Goal: Transaction & Acquisition: Purchase product/service

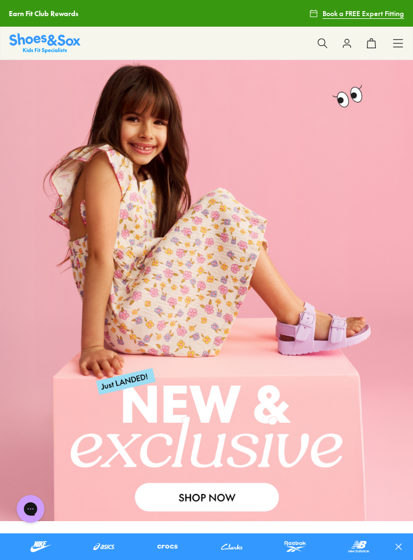
click at [403, 43] on icon at bounding box center [397, 43] width 11 height 11
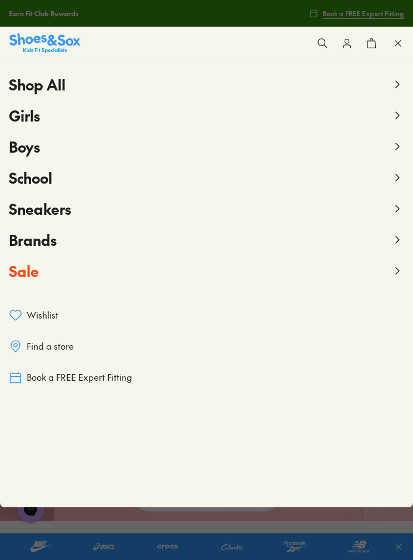
click at [390, 122] on button "Girls" at bounding box center [206, 115] width 395 height 31
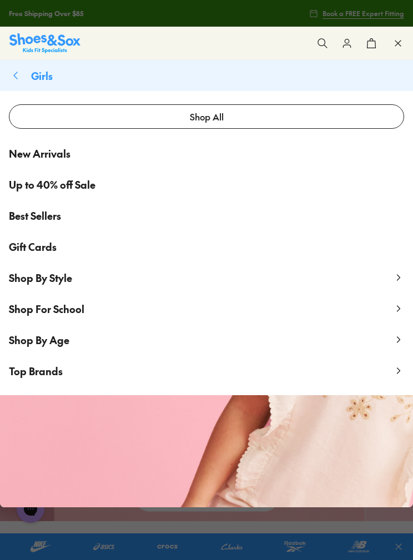
click at [11, 313] on span "Shop For School" at bounding box center [46, 309] width 75 height 14
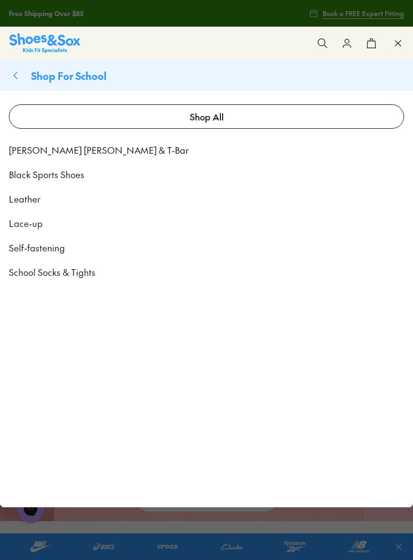
click at [34, 149] on span "[PERSON_NAME] [PERSON_NAME] & T-Bar" at bounding box center [99, 149] width 180 height 13
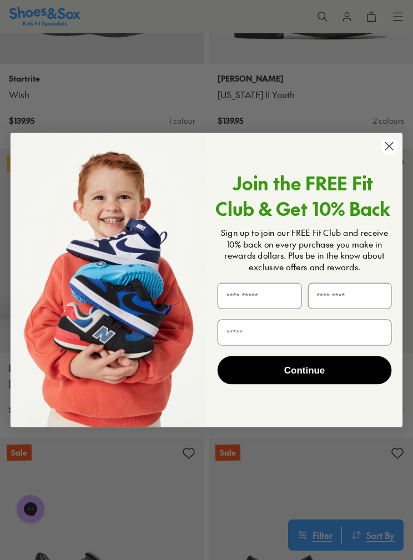
scroll to position [1601, 0]
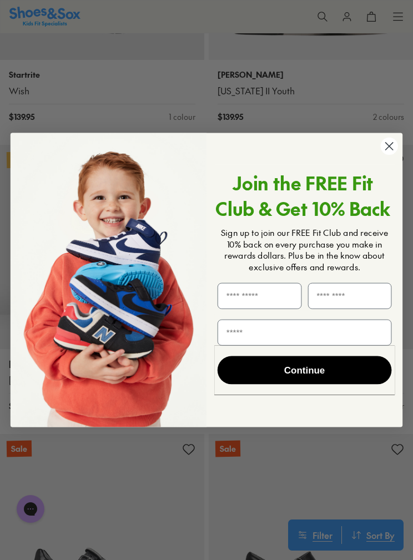
click at [393, 155] on circle "Close dialog" at bounding box center [388, 146] width 17 height 17
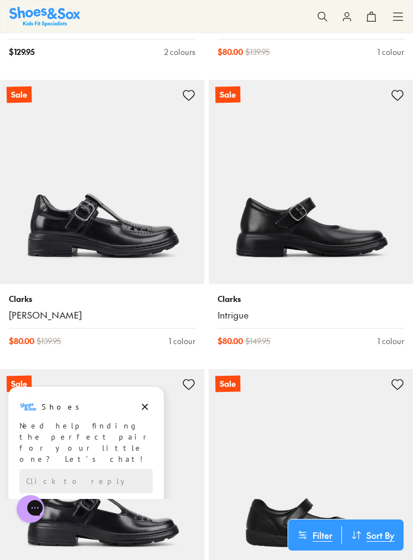
scroll to position [1956, 0]
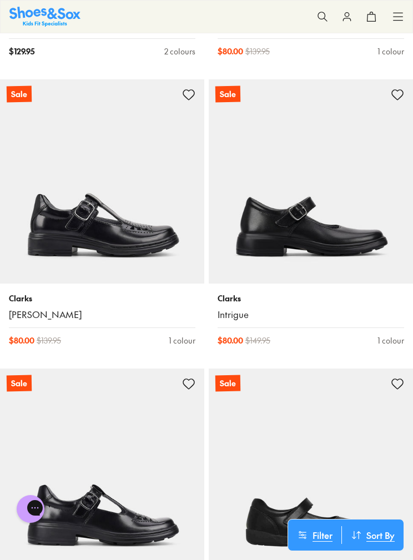
click at [141, 447] on img at bounding box center [102, 470] width 204 height 204
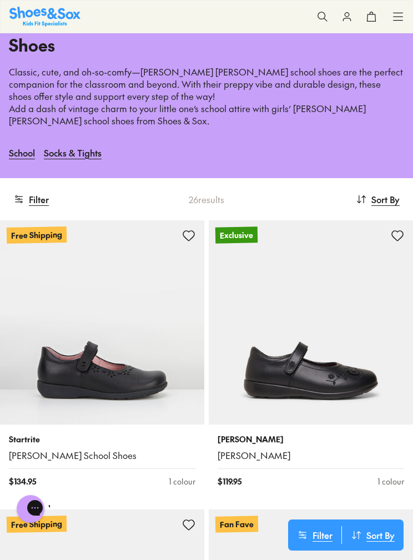
scroll to position [84, 0]
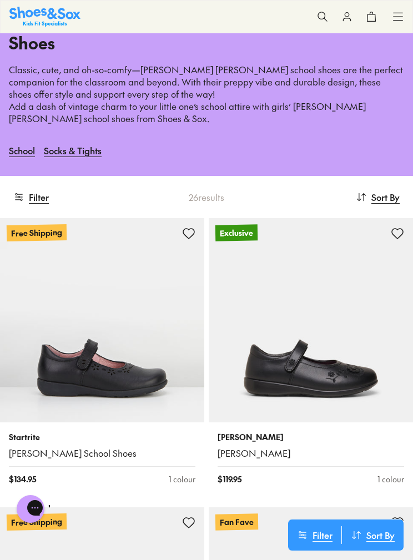
click at [72, 323] on img at bounding box center [102, 320] width 204 height 204
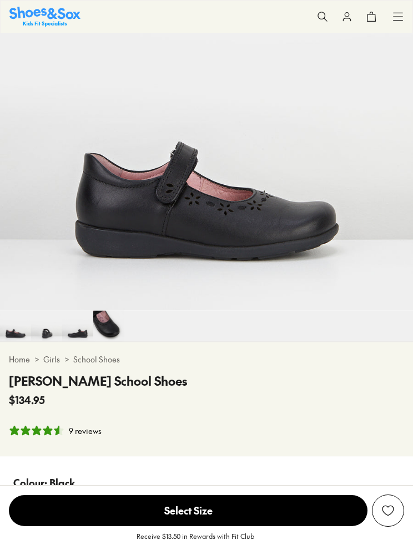
select select "*"
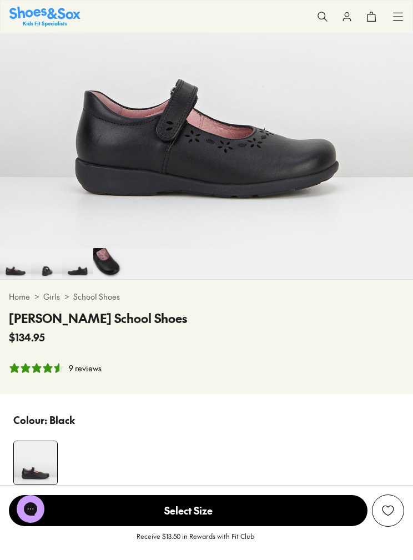
click at [37, 368] on icon "4.67 stars, 9 ratings" at bounding box center [36, 367] width 9 height 9
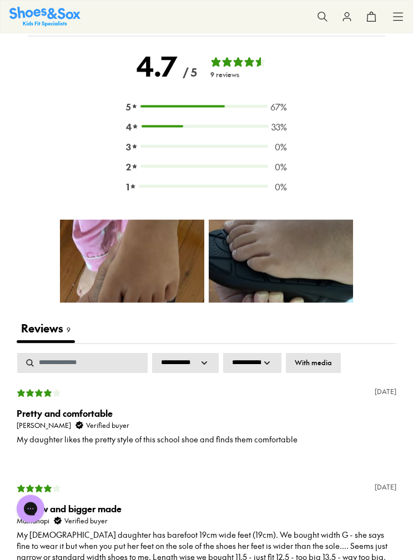
scroll to position [2042, 0]
click at [96, 271] on img at bounding box center [132, 260] width 144 height 83
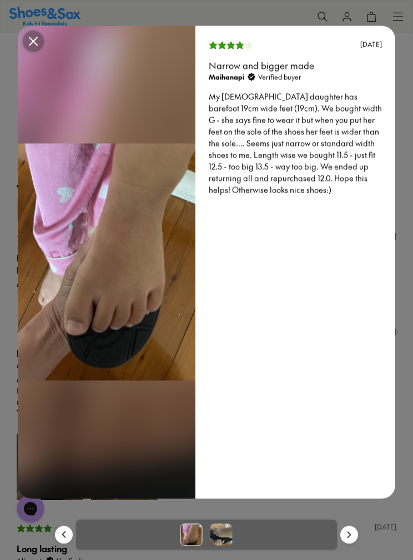
scroll to position [2198, 0]
click at [32, 53] on button "Modal close button" at bounding box center [33, 41] width 22 height 22
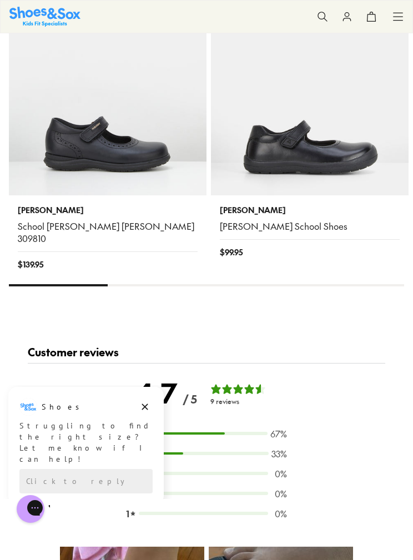
scroll to position [1640, 0]
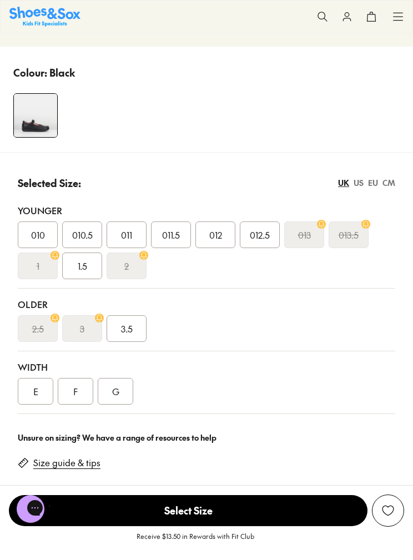
click at [57, 464] on link "Size guide & tips" at bounding box center [66, 462] width 67 height 12
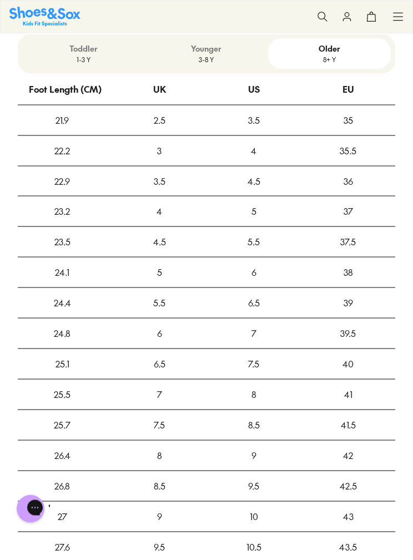
scroll to position [1354, 0]
click at [218, 51] on p "Younger" at bounding box center [206, 49] width 114 height 12
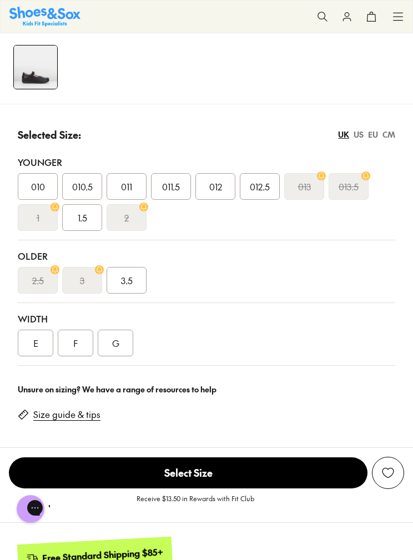
scroll to position [615, 0]
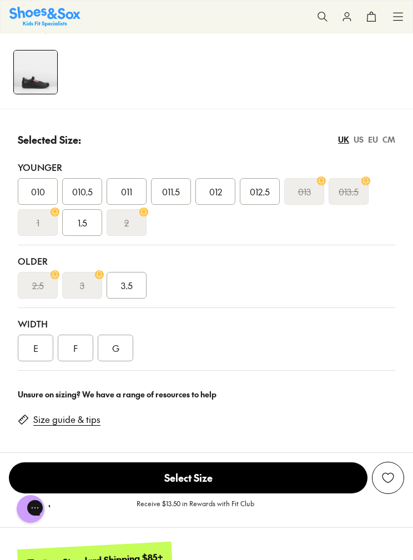
click at [394, 138] on div "CM" at bounding box center [388, 140] width 13 height 12
click at [263, 192] on span "19.7" at bounding box center [260, 191] width 14 height 13
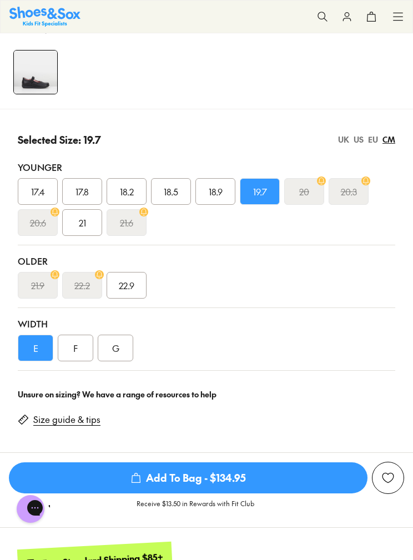
click at [72, 343] on div "F" at bounding box center [75, 347] width 35 height 27
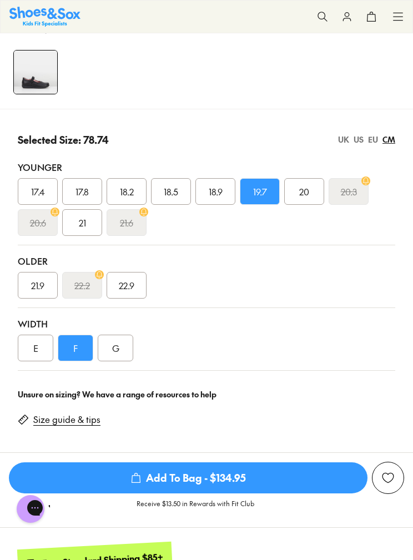
click at [106, 344] on div "G" at bounding box center [115, 347] width 35 height 27
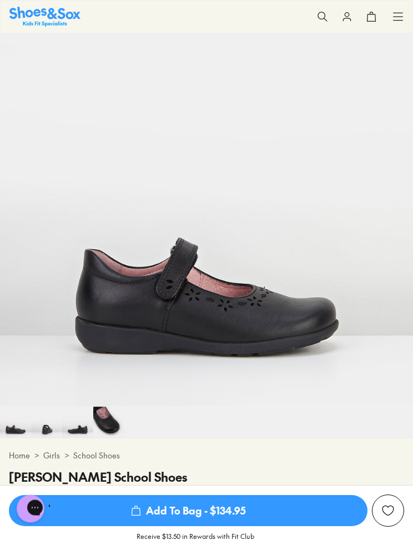
scroll to position [127, 0]
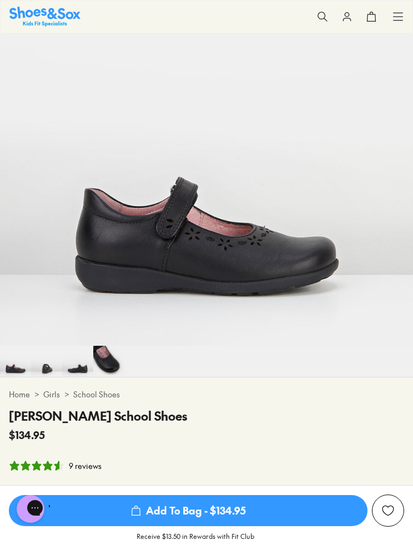
click at [44, 368] on img at bounding box center [46, 360] width 31 height 31
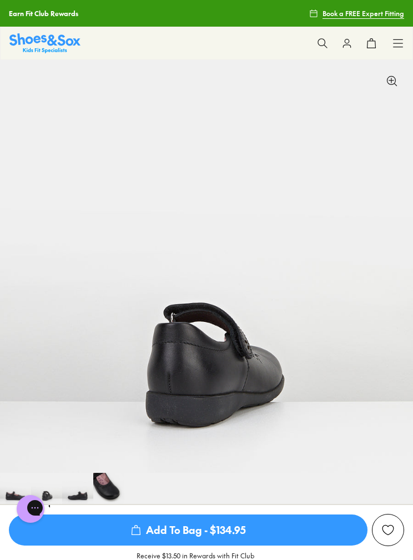
scroll to position [171, 0]
